Goal: Information Seeking & Learning: Learn about a topic

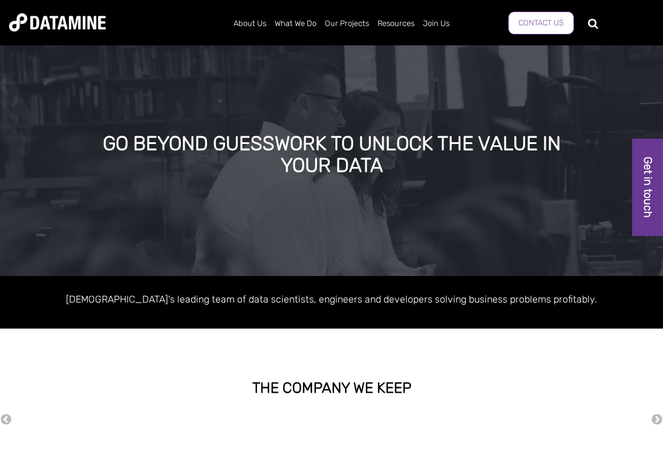
click at [520, 30] on link "Contact Us" at bounding box center [541, 22] width 66 height 23
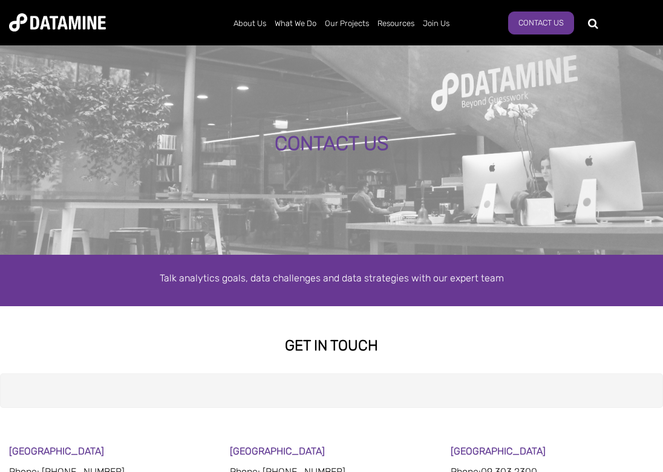
select select "**********"
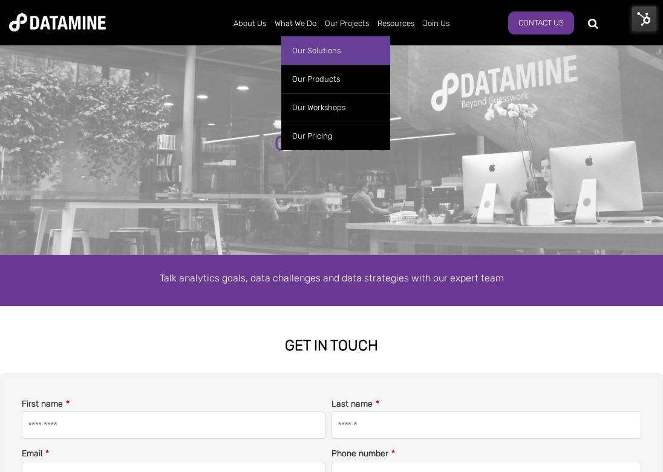
drag, startPoint x: 321, startPoint y: 52, endPoint x: 298, endPoint y: 55, distance: 23.2
click at [298, 55] on link "Our Solutions" at bounding box center [335, 50] width 109 height 28
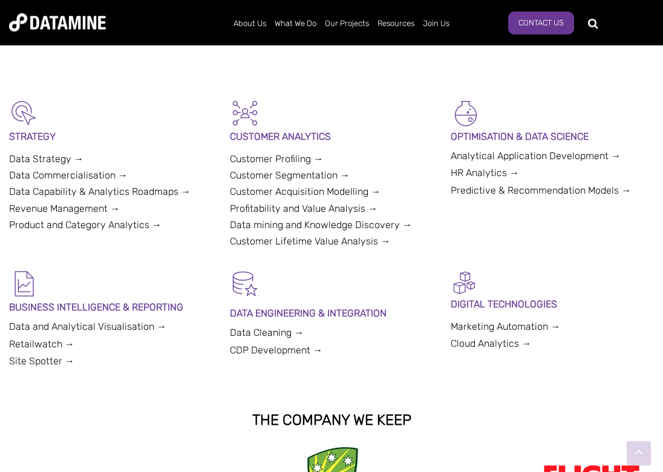
scroll to position [276, 0]
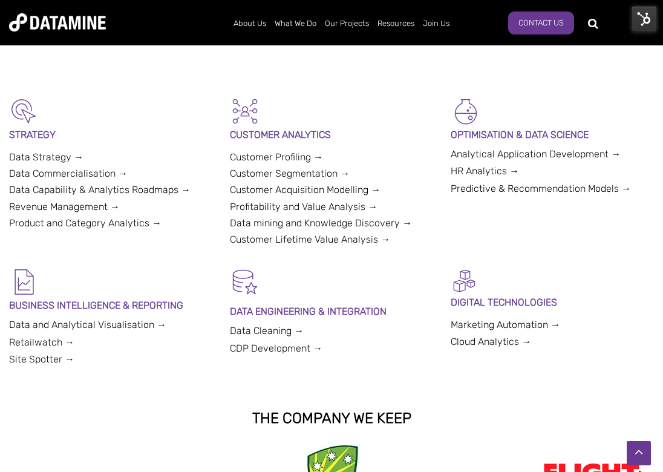
click at [56, 341] on link "Retailwatch →" at bounding box center [41, 341] width 65 height 11
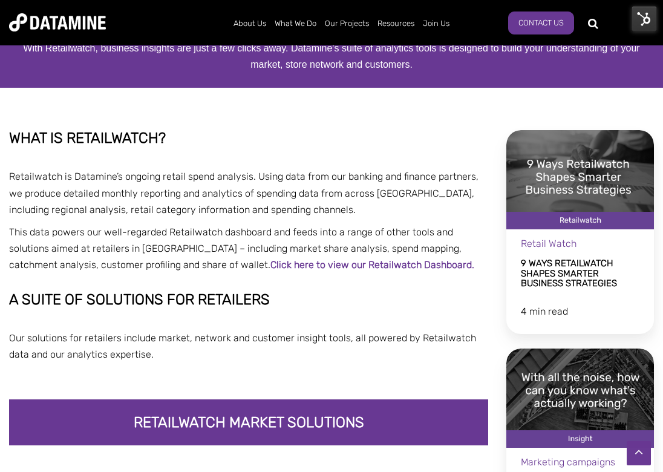
scroll to position [39, 0]
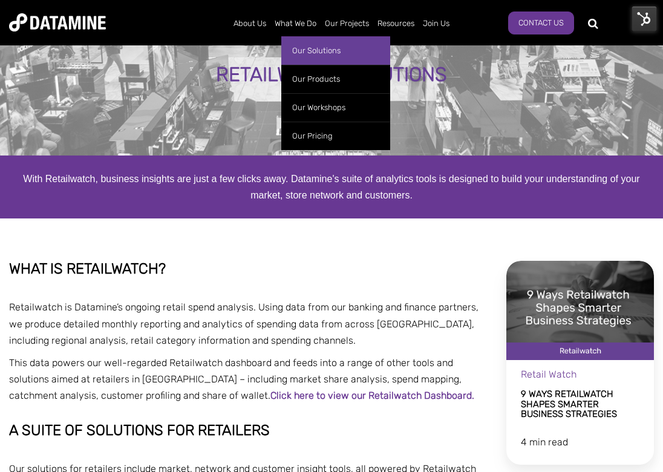
click at [306, 52] on link "Our Solutions" at bounding box center [335, 50] width 109 height 28
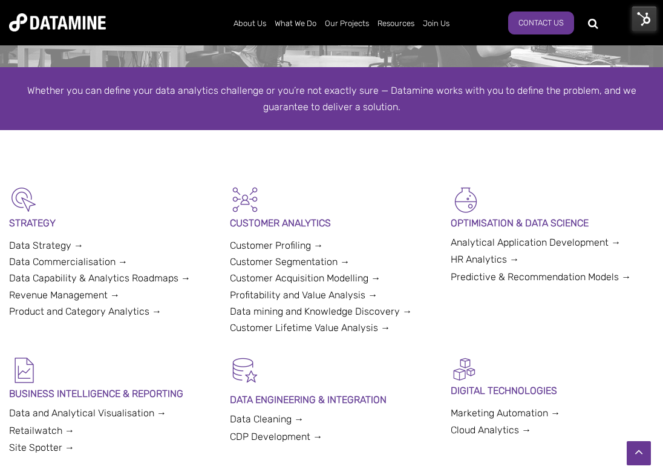
click at [282, 258] on link "Customer Segmentation →" at bounding box center [290, 261] width 120 height 11
